Goal: Transaction & Acquisition: Purchase product/service

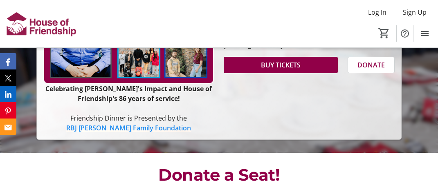
scroll to position [258, 0]
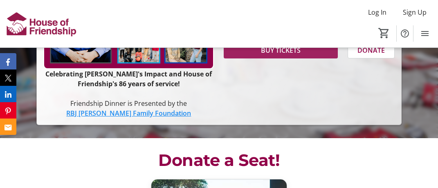
click at [286, 55] on span "BUY TICKETS" at bounding box center [281, 50] width 40 height 10
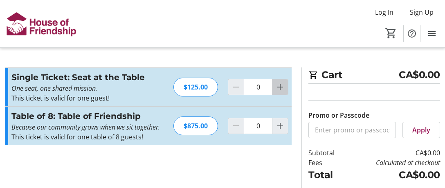
click at [279, 86] on mat-icon "Increment by one" at bounding box center [280, 87] width 10 height 10
click at [278, 86] on mat-icon "Increment by one" at bounding box center [280, 87] width 10 height 10
type input "2"
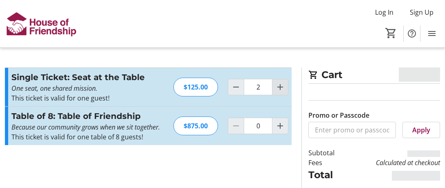
type input "2"
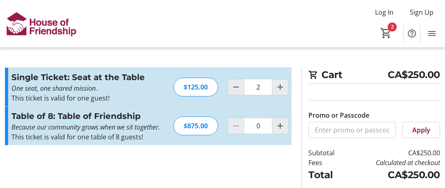
click at [272, 79] on button "Increment by one" at bounding box center [280, 87] width 16 height 16
type input "3"
click at [234, 85] on mat-icon "Decrement by one" at bounding box center [236, 87] width 10 height 10
type input "2"
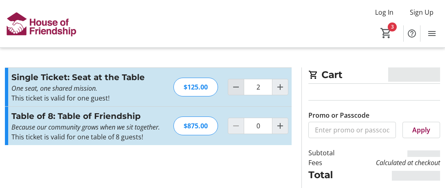
type input "2"
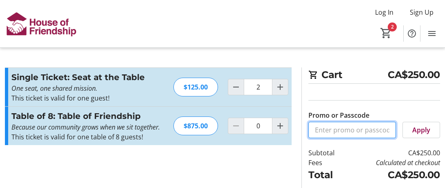
click at [364, 129] on input "Promo or Passcode" at bounding box center [351, 130] width 87 height 16
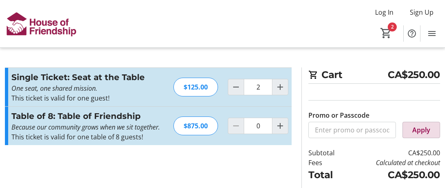
click at [418, 127] on span "Apply" at bounding box center [421, 130] width 18 height 10
click at [402, 94] on div "Promo or Passcode Apply" at bounding box center [374, 114] width 132 height 48
click at [433, 33] on mat-icon "Menu" at bounding box center [432, 34] width 10 height 10
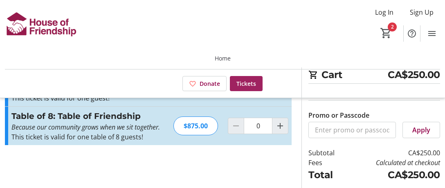
click at [243, 82] on span "Tickets" at bounding box center [246, 83] width 20 height 9
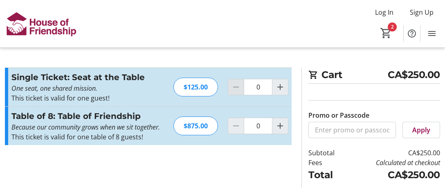
type input "2"
click at [412, 31] on mat-icon "Help" at bounding box center [412, 34] width 10 height 10
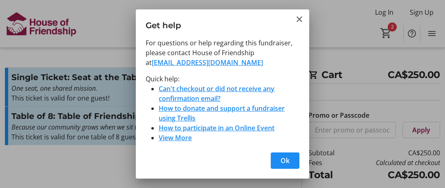
click at [206, 91] on link "Can't checkout or did not receive any confirmation email?" at bounding box center [217, 93] width 116 height 19
click at [283, 157] on span "Ok" at bounding box center [284, 161] width 9 height 10
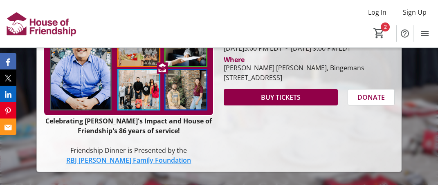
scroll to position [215, 0]
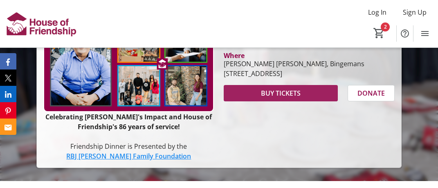
click at [284, 98] on span "BUY TICKETS" at bounding box center [281, 93] width 40 height 10
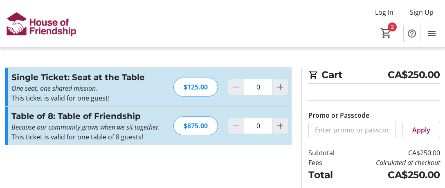
type input "2"
click at [433, 32] on mat-icon "Menu" at bounding box center [432, 34] width 10 height 10
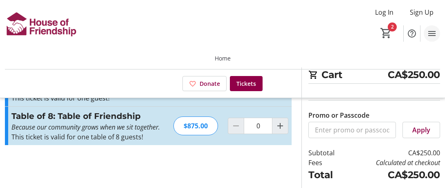
click at [429, 33] on mat-icon "Menu" at bounding box center [432, 34] width 10 height 10
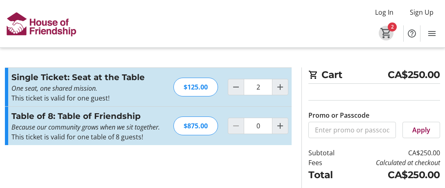
click at [389, 28] on mat-icon "2" at bounding box center [386, 33] width 12 height 12
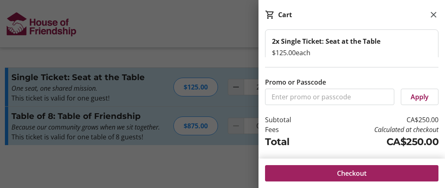
click at [348, 170] on span "Checkout" at bounding box center [351, 173] width 29 height 10
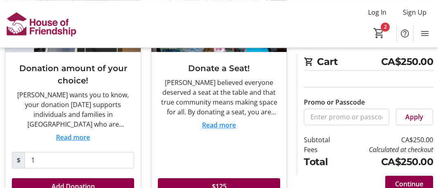
scroll to position [129, 0]
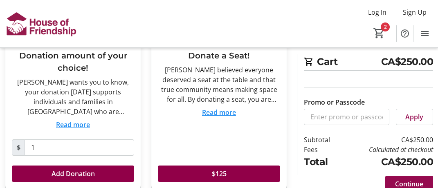
click at [415, 182] on span "Continue" at bounding box center [409, 184] width 28 height 10
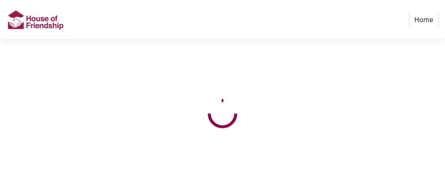
select select "CA"
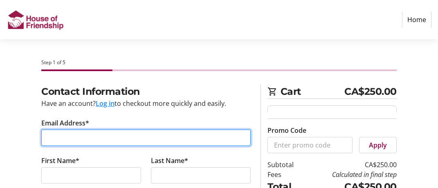
click at [65, 136] on input "Email Address*" at bounding box center [145, 138] width 209 height 16
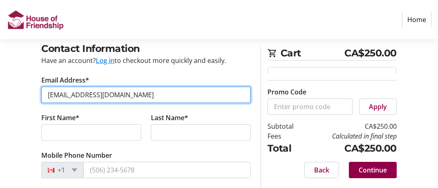
scroll to position [86, 0]
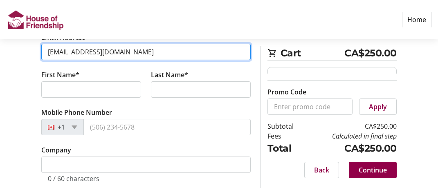
type input "[EMAIL_ADDRESS][DOMAIN_NAME]"
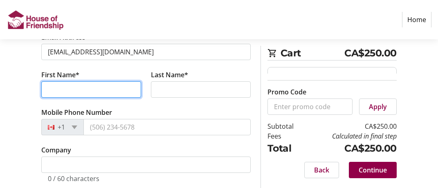
click at [57, 87] on input "First Name*" at bounding box center [91, 89] width 100 height 16
type input "[PERSON_NAME]"
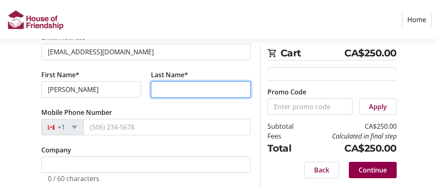
click at [171, 89] on input "Last Name*" at bounding box center [201, 89] width 100 height 16
type input "[PERSON_NAME]"
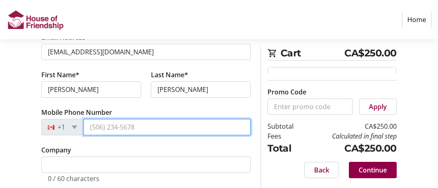
click at [102, 126] on input "Mobile Phone Number" at bounding box center [166, 127] width 167 height 16
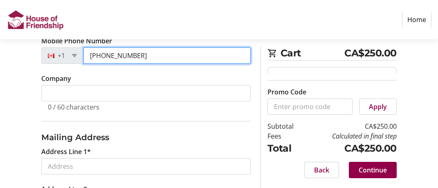
scroll to position [172, 0]
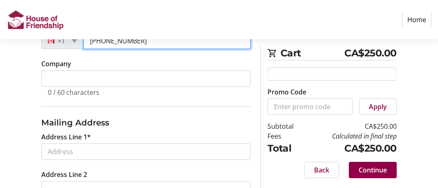
type input "[PHONE_NUMBER]"
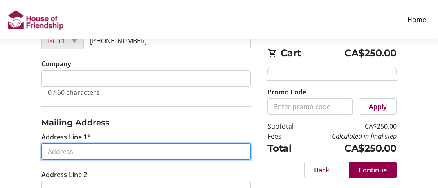
click at [60, 148] on input "Address Line 1*" at bounding box center [145, 151] width 209 height 16
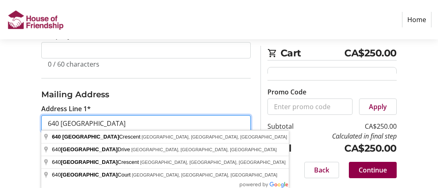
scroll to position [219, 0]
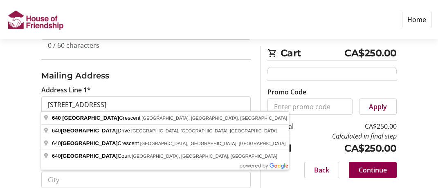
type input "[STREET_ADDRESS]"
type input "[GEOGRAPHIC_DATA]"
select select "ON"
type input "N2K 3P1"
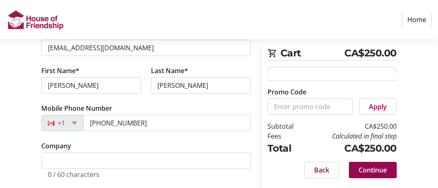
scroll to position [133, 0]
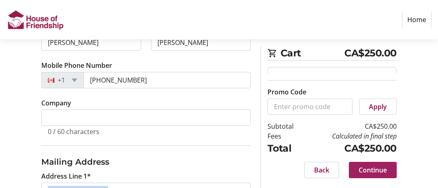
click at [379, 170] on span "Continue" at bounding box center [372, 170] width 28 height 10
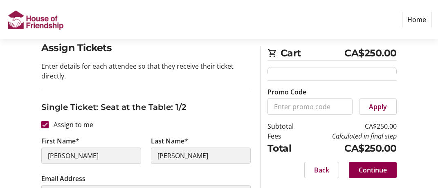
scroll to position [86, 0]
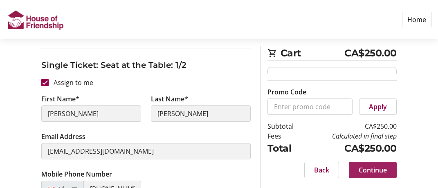
click at [369, 167] on span "Continue" at bounding box center [372, 170] width 28 height 10
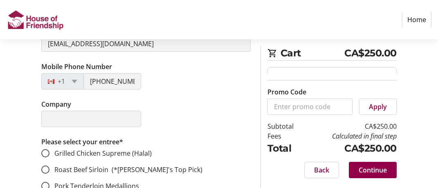
scroll to position [223, 0]
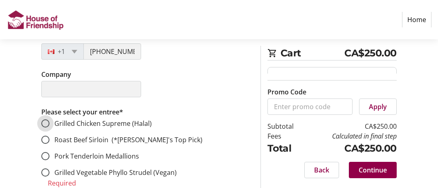
click at [45, 121] on input "Grilled Chicken Supreme (Halal)" at bounding box center [45, 123] width 8 height 8
radio input "true"
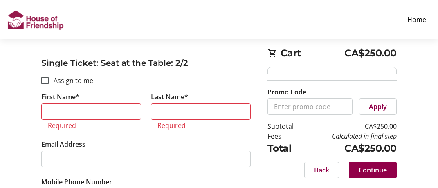
scroll to position [611, 0]
click at [47, 76] on input "Assign to me" at bounding box center [44, 79] width 7 height 7
checkbox input "true"
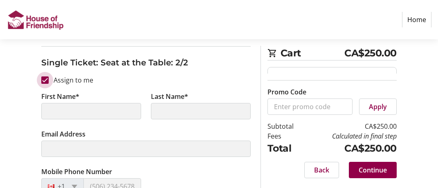
type input "[PERSON_NAME]"
type input "[EMAIL_ADDRESS][DOMAIN_NAME]"
type input "[PHONE_NUMBER]"
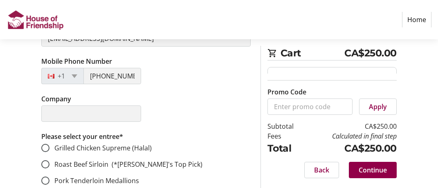
scroll to position [740, 0]
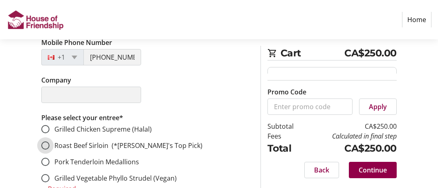
click at [47, 141] on input "Roast Beef Sirloin (*[PERSON_NAME]'s Top Pick)" at bounding box center [45, 145] width 8 height 8
radio input "true"
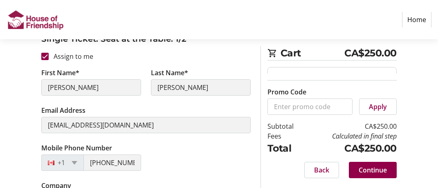
scroll to position [108, 0]
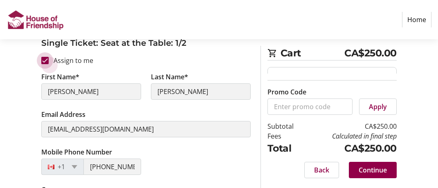
click at [45, 61] on input "Assign to me" at bounding box center [44, 60] width 7 height 7
checkbox input "false"
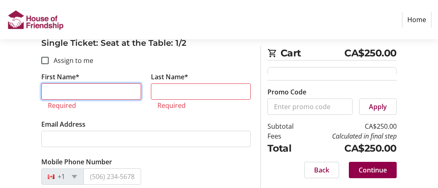
click at [55, 91] on input "First Name*" at bounding box center [91, 91] width 100 height 16
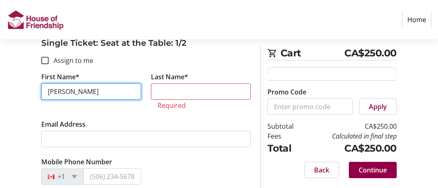
type input "[PERSON_NAME]"
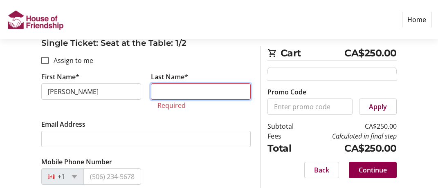
click at [179, 87] on input "Last Name*" at bounding box center [201, 91] width 100 height 16
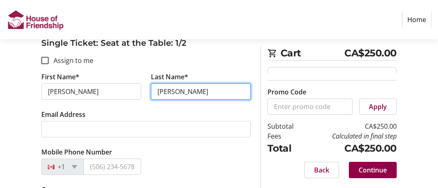
type input "[PERSON_NAME]"
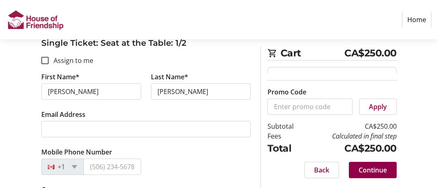
click at [55, 138] on tr-form-field "Email Address" at bounding box center [145, 129] width 209 height 38
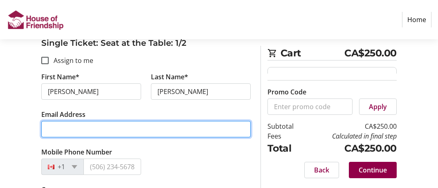
click at [56, 131] on input "Email Address" at bounding box center [145, 129] width 209 height 16
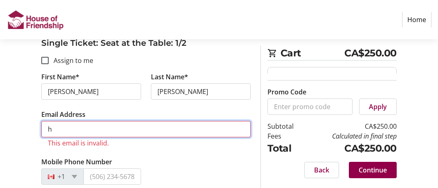
type input "h"
click at [55, 129] on input "h" at bounding box center [145, 129] width 209 height 16
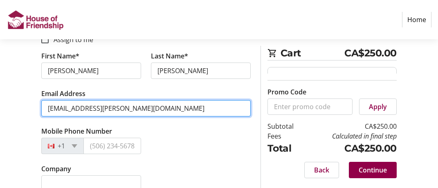
scroll to position [151, 0]
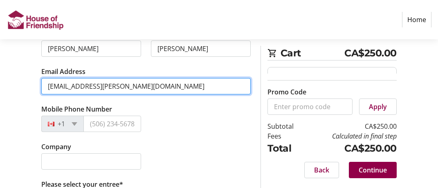
type input "[EMAIL_ADDRESS][PERSON_NAME][DOMAIN_NAME]"
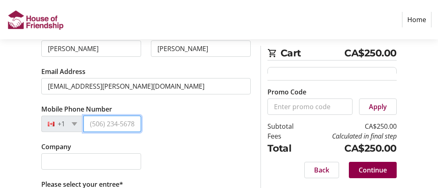
click at [117, 122] on input "Mobile Phone Number" at bounding box center [112, 124] width 58 height 16
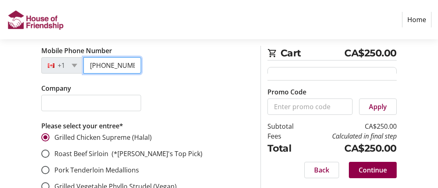
scroll to position [237, 0]
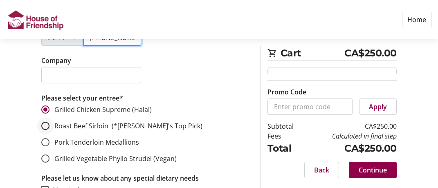
type input "[PHONE_NUMBER]"
click at [45, 125] on input "Roast Beef Sirloin (*[PERSON_NAME]'s Top Pick)" at bounding box center [45, 126] width 8 height 8
radio input "true"
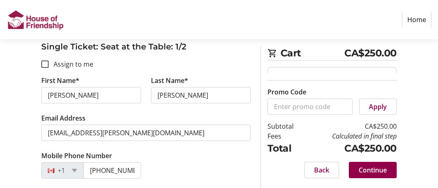
scroll to position [86, 0]
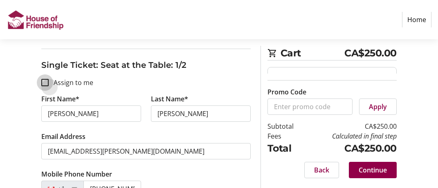
click at [45, 81] on input "Assign to me" at bounding box center [44, 82] width 7 height 7
checkbox input "true"
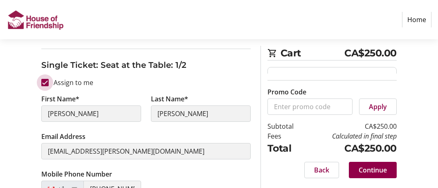
type input "[PERSON_NAME]"
type input "[EMAIL_ADDRESS][DOMAIN_NAME]"
type input "[PHONE_NUMBER]"
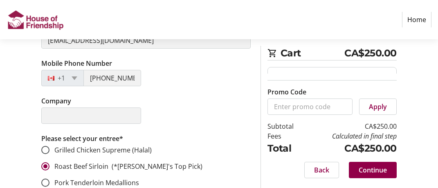
scroll to position [215, 0]
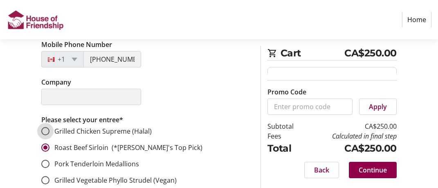
click at [42, 129] on input "Grilled Chicken Supreme (Halal)" at bounding box center [45, 131] width 8 height 8
radio input "true"
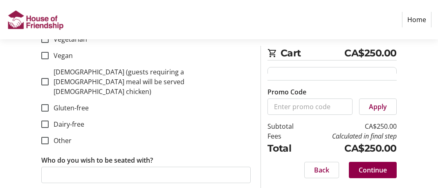
scroll to position [431, 0]
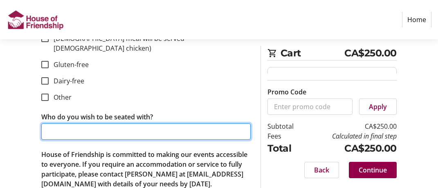
click at [56, 123] on input "Who do you wish to be seated with?" at bounding box center [145, 131] width 209 height 16
click at [43, 123] on input "Who do you wish to be seated with?" at bounding box center [145, 131] width 209 height 16
click at [53, 123] on input "[PERSON_NAME]" at bounding box center [145, 131] width 209 height 16
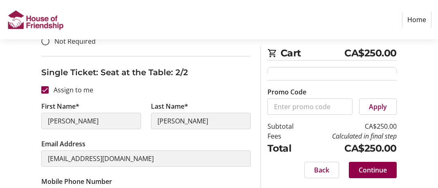
scroll to position [603, 0]
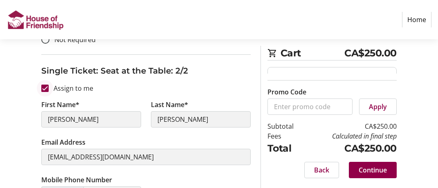
type input "[PERSON_NAME]"
click at [44, 85] on input "Assign to me" at bounding box center [44, 88] width 7 height 7
checkbox input "false"
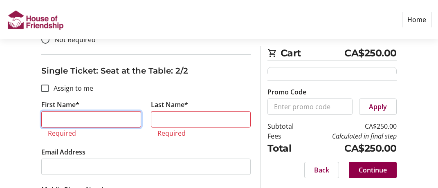
click at [71, 111] on input "First Name*" at bounding box center [91, 119] width 100 height 16
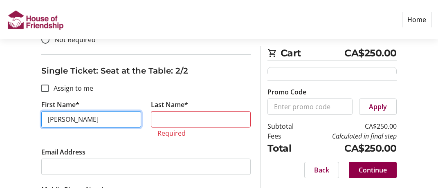
type input "[PERSON_NAME]"
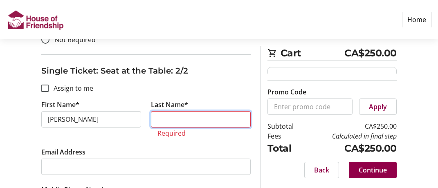
click at [159, 111] on input "Last Name*" at bounding box center [201, 119] width 100 height 16
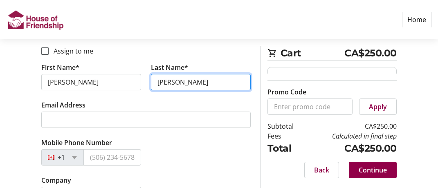
scroll to position [646, 0]
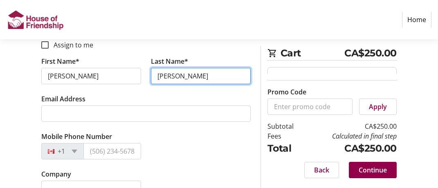
type input "[PERSON_NAME]"
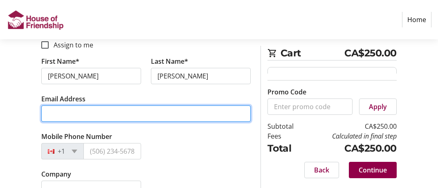
click at [56, 105] on input "Email Address" at bounding box center [145, 113] width 209 height 16
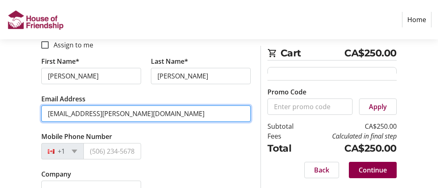
type input "[EMAIL_ADDRESS][PERSON_NAME][DOMAIN_NAME]"
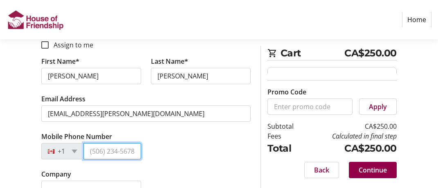
click at [109, 143] on input "Mobile Phone Number" at bounding box center [112, 151] width 58 height 16
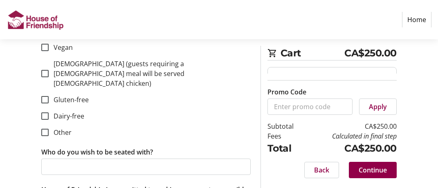
scroll to position [947, 0]
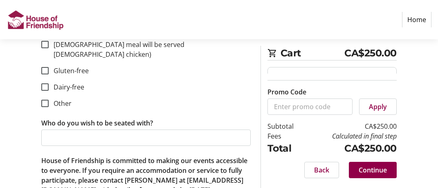
type input "[PHONE_NUMBER]"
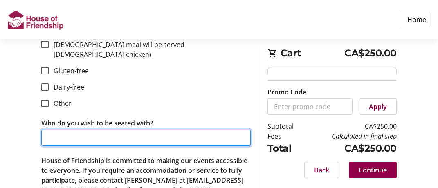
click at [61, 130] on input "Who do you wish to be seated with?" at bounding box center [145, 138] width 209 height 16
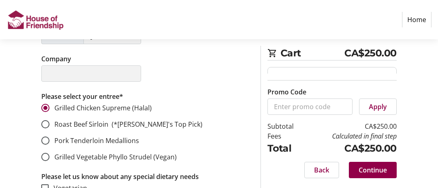
scroll to position [258, 0]
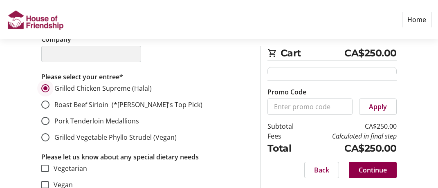
type input "[PERSON_NAME]"
click at [46, 87] on input "Grilled Chicken Supreme (Halal)" at bounding box center [45, 88] width 8 height 8
click at [47, 86] on input "Grilled Chicken Supreme (Halal)" at bounding box center [45, 88] width 8 height 8
click at [46, 103] on input "Roast Beef Sirloin (*[PERSON_NAME]'s Top Pick)" at bounding box center [45, 105] width 8 height 8
radio input "true"
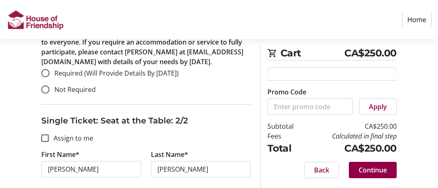
scroll to position [495, 0]
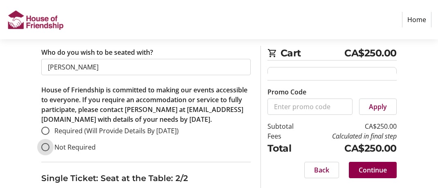
click at [46, 143] on input "Not Required" at bounding box center [45, 147] width 8 height 8
radio input "true"
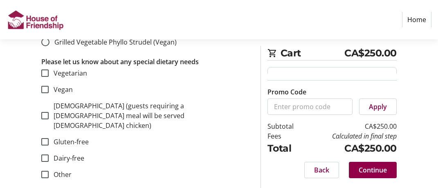
scroll to position [969, 0]
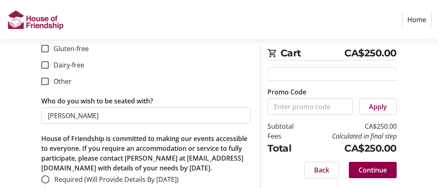
radio input "true"
click at [373, 167] on span "Continue" at bounding box center [372, 170] width 28 height 10
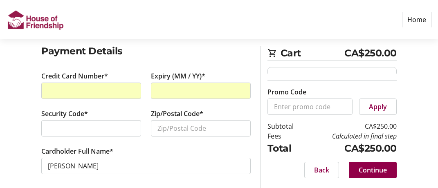
scroll to position [45, 0]
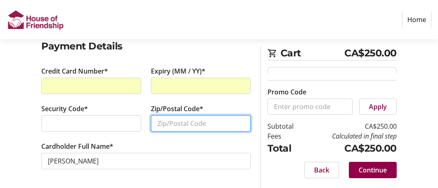
click at [172, 124] on input "Zip/Postal Code*" at bounding box center [201, 123] width 100 height 16
type input "N2K 3P1"
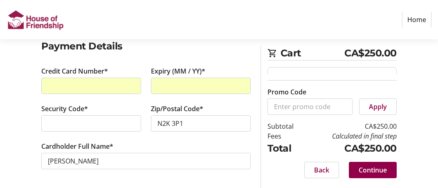
click at [224, 57] on section "Payment Details Credit Card Number* Expiry (MM / YY)* Security Code* Zip/Postal…" at bounding box center [145, 114] width 209 height 150
click at [378, 168] on span "Continue" at bounding box center [372, 170] width 28 height 10
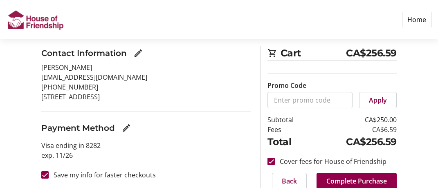
scroll to position [63, 0]
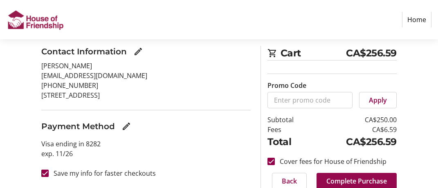
click at [352, 178] on span "Complete Purchase" at bounding box center [356, 181] width 60 height 10
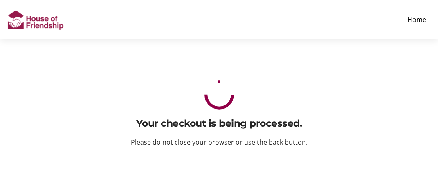
scroll to position [0, 0]
